Goal: Information Seeking & Learning: Learn about a topic

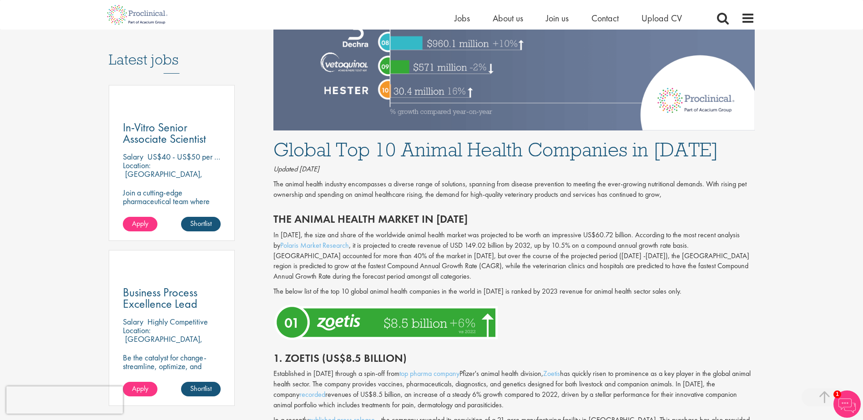
scroll to position [591, 0]
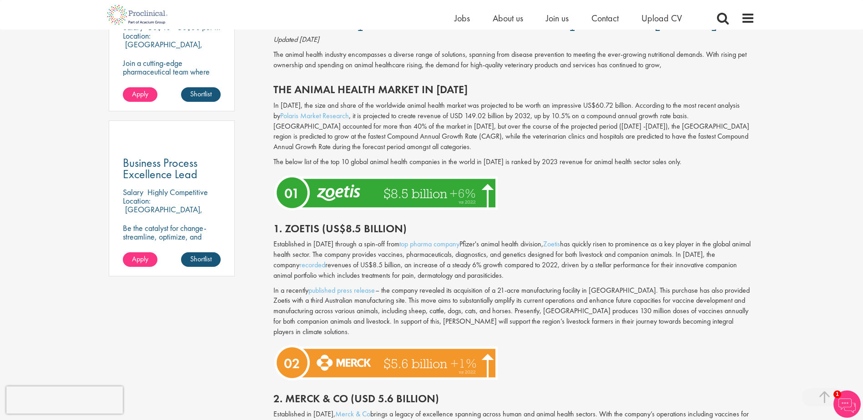
click at [658, 319] on p "In a recently published press release – the company revealed its acquisition of…" at bounding box center [513, 312] width 481 height 52
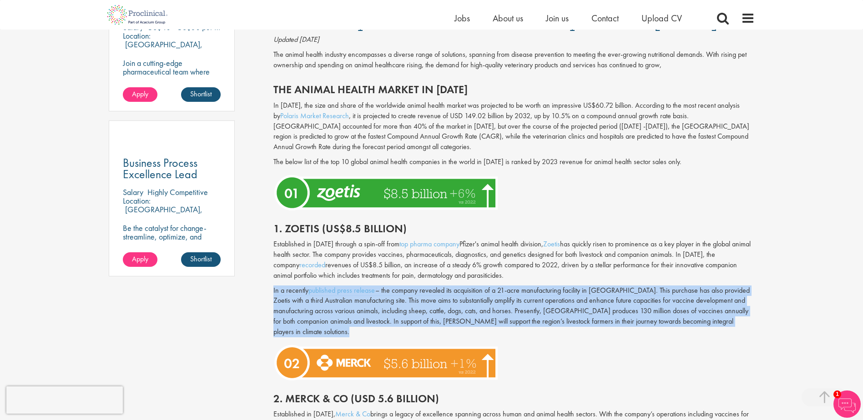
click at [658, 319] on p "In a recently published press release – the company revealed its acquisition of…" at bounding box center [513, 312] width 481 height 52
drag, startPoint x: 658, startPoint y: 319, endPoint x: 634, endPoint y: 317, distance: 23.3
click at [634, 317] on p "In a recently published press release – the company revealed its acquisition of…" at bounding box center [513, 312] width 481 height 52
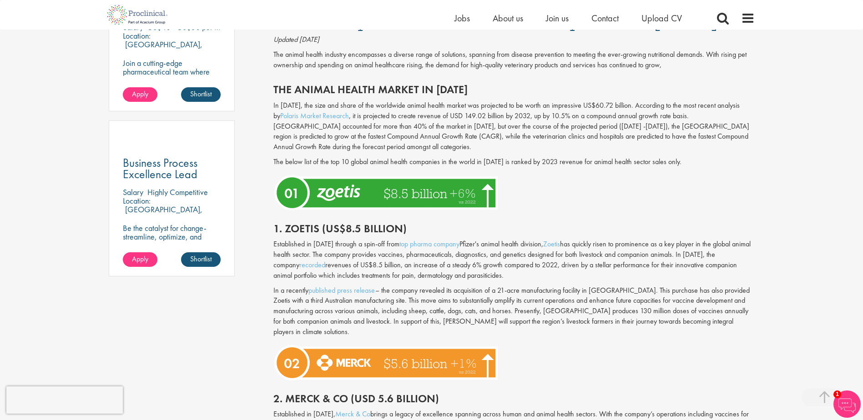
click at [489, 242] on p "Established in [DATE] through a spin-off from top pharma company Pfizer's anima…" at bounding box center [513, 259] width 481 height 41
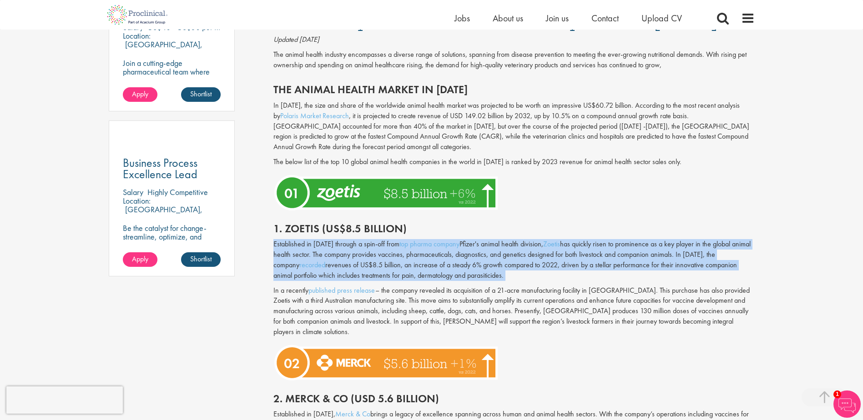
click at [489, 242] on p "Established in [DATE] through a spin-off from top pharma company Pfizer's anima…" at bounding box center [513, 259] width 481 height 41
drag, startPoint x: 489, startPoint y: 242, endPoint x: 499, endPoint y: 246, distance: 10.8
click at [499, 246] on p "Established in [DATE] through a spin-off from top pharma company Pfizer's anima…" at bounding box center [513, 259] width 481 height 41
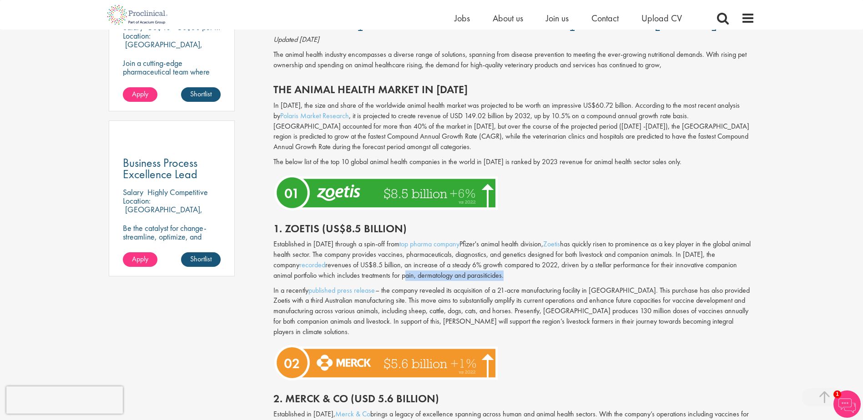
drag, startPoint x: 483, startPoint y: 275, endPoint x: 382, endPoint y: 273, distance: 101.9
click at [382, 273] on p "Established in [DATE] through a spin-off from top pharma company Pfizer's anima…" at bounding box center [513, 259] width 481 height 41
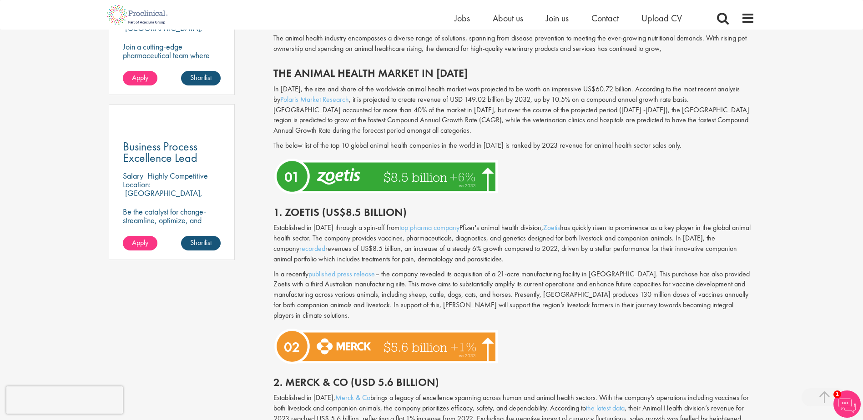
scroll to position [637, 0]
